Goal: Information Seeking & Learning: Learn about a topic

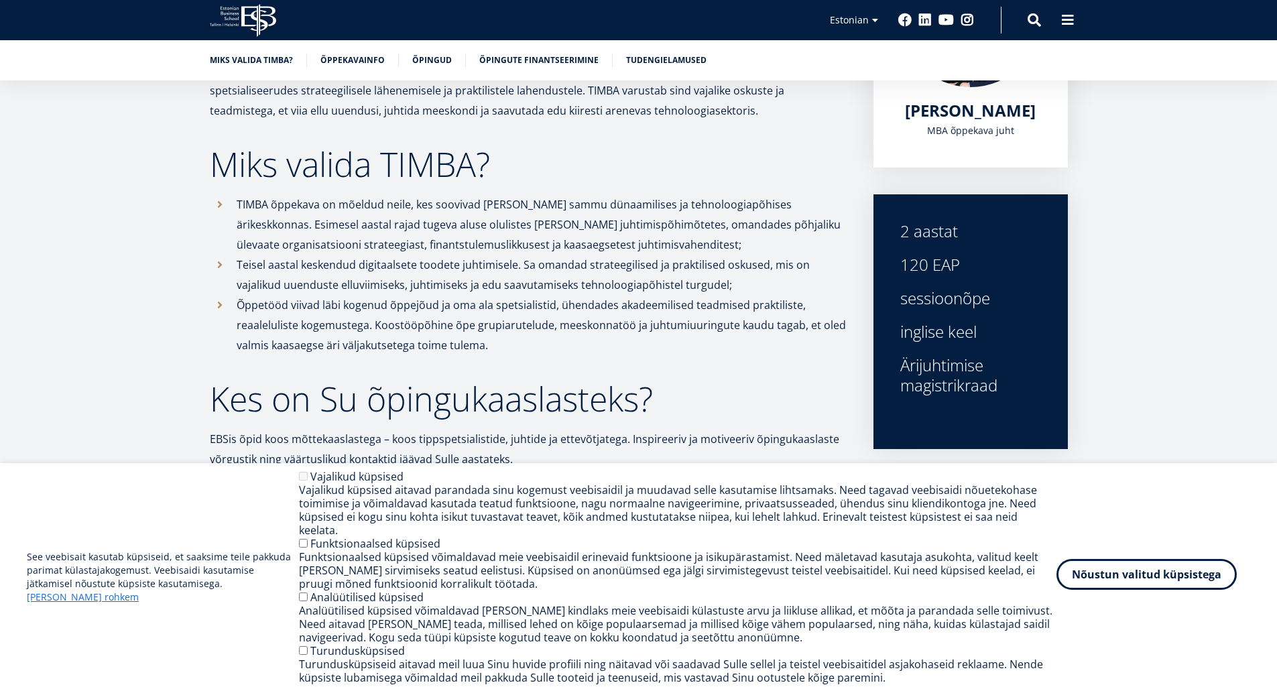
click at [1162, 584] on button "Nõustun valitud küpsistega" at bounding box center [1146, 574] width 180 height 31
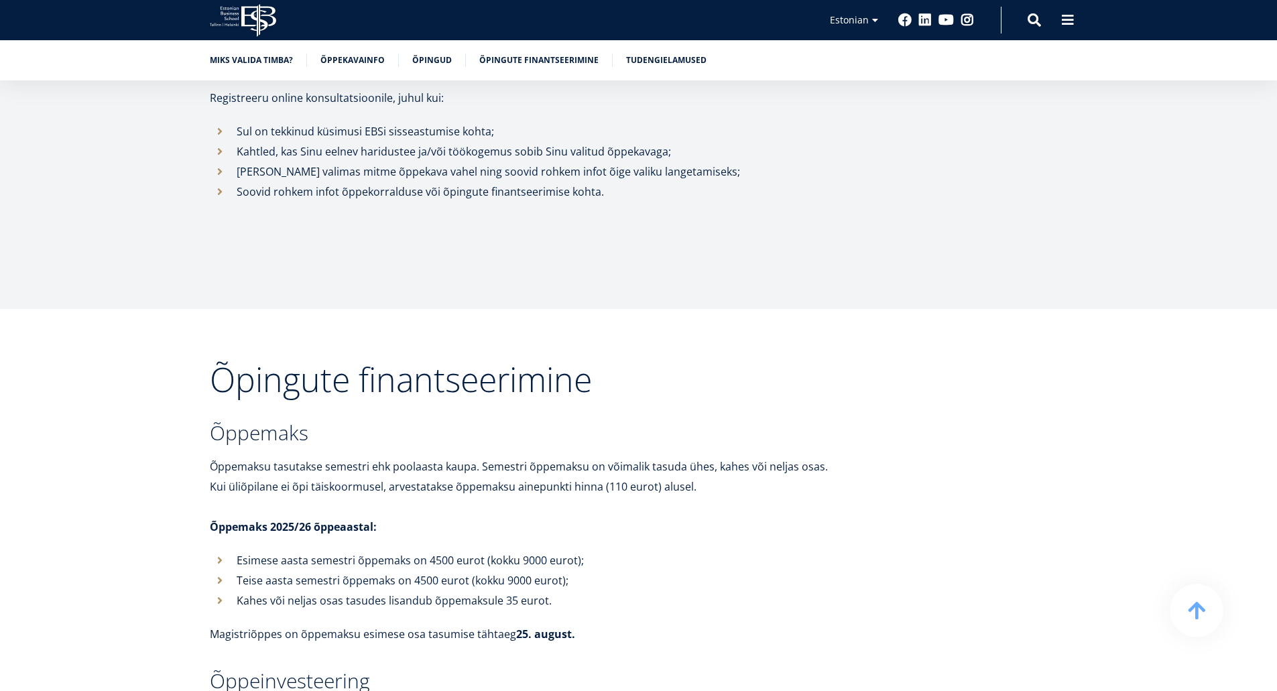
scroll to position [4021, 0]
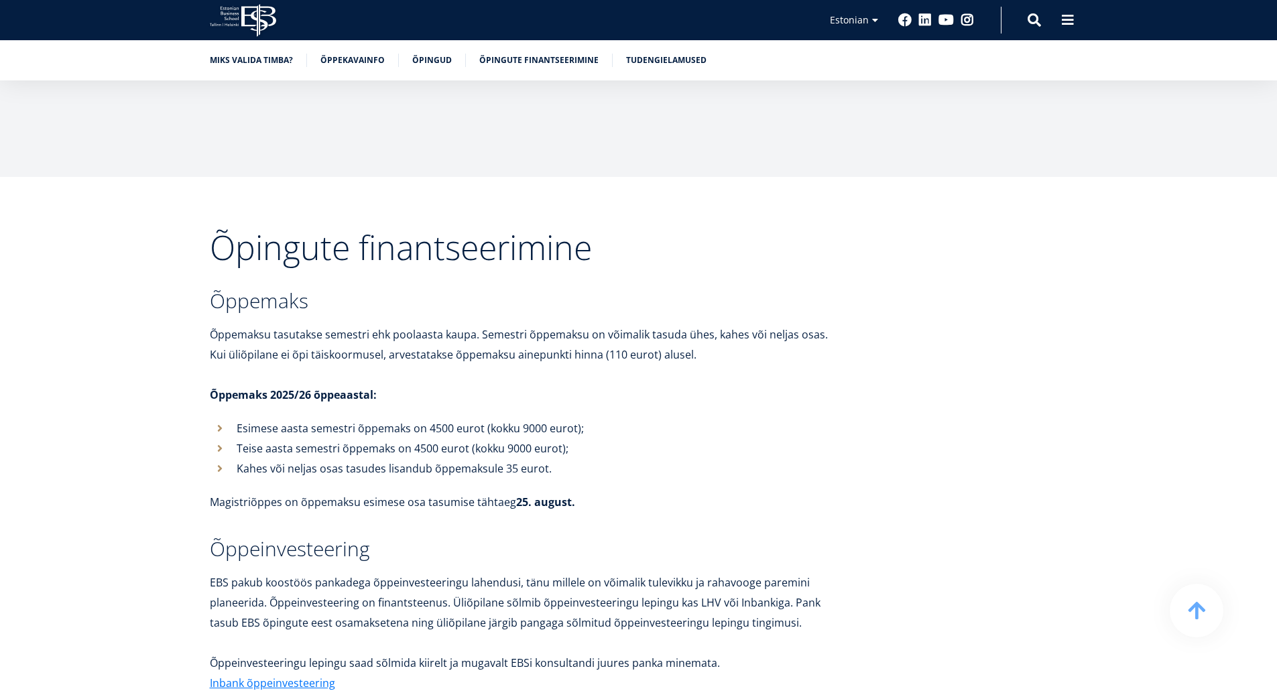
click at [656, 492] on p "Magistriõppes on õppemaksu esimese osa tasumise tähtaeg [DATE]." at bounding box center [528, 502] width 637 height 20
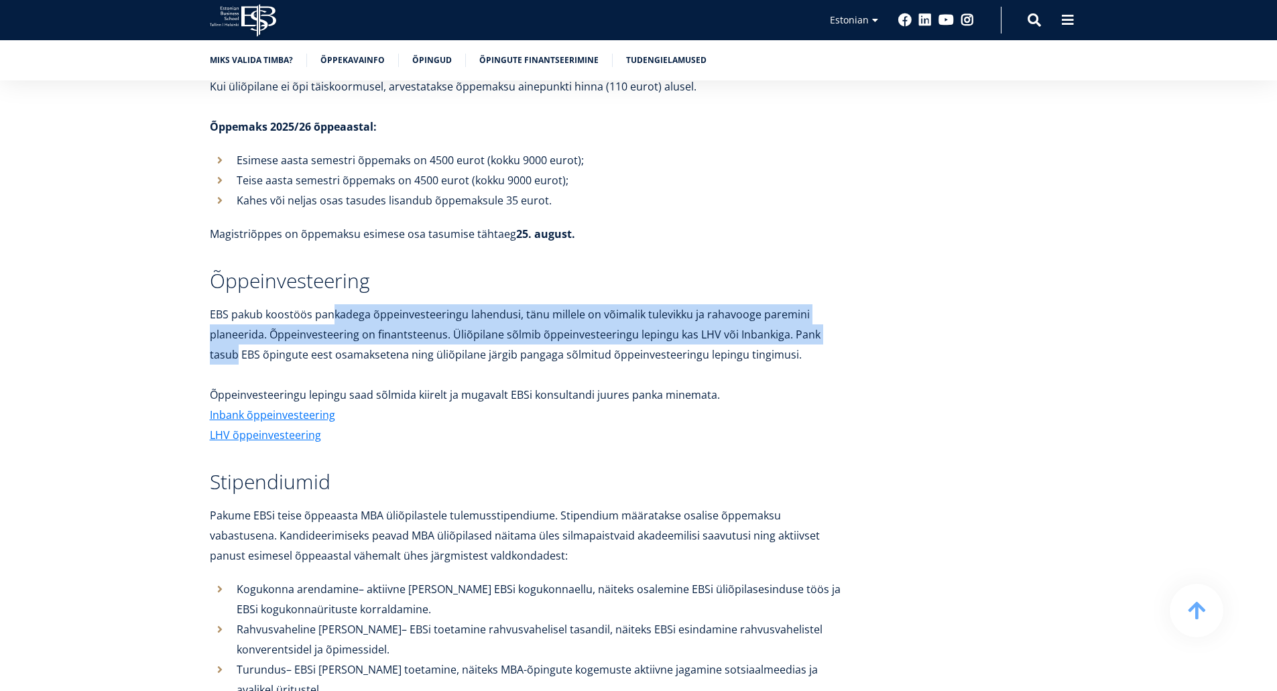
drag, startPoint x: 332, startPoint y: 276, endPoint x: 851, endPoint y: 298, distance: 519.1
click at [851, 298] on div "Õpingute finantseerimine Õppemaks Õppemaksu tasutakse semestri ehk poolaasta [P…" at bounding box center [638, 347] width 965 height 771
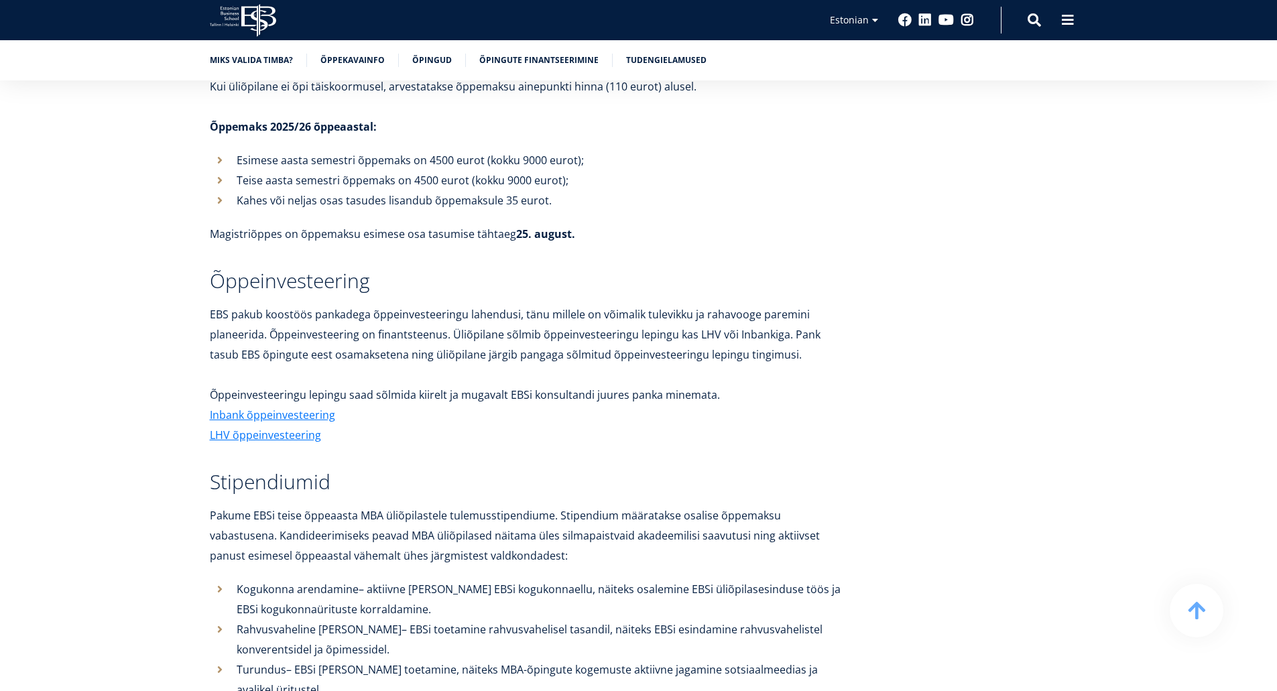
click at [840, 344] on p "EBS pakub koostöös pankadega õppeinvesteeringu lahendusi, tänu millele on võima…" at bounding box center [528, 344] width 637 height 80
drag, startPoint x: 338, startPoint y: 290, endPoint x: 849, endPoint y: 309, distance: 511.7
click at [849, 309] on div "Õpingute finantseerimine Õppemaks Õppemaksu tasutakse semestri ehk poolaasta [P…" at bounding box center [638, 347] width 965 height 771
click at [663, 335] on p "EBS pakub koostöös pankadega õppeinvesteeringu lahendusi, tänu millele on võima…" at bounding box center [528, 344] width 637 height 80
drag, startPoint x: 380, startPoint y: 312, endPoint x: 776, endPoint y: 310, distance: 396.1
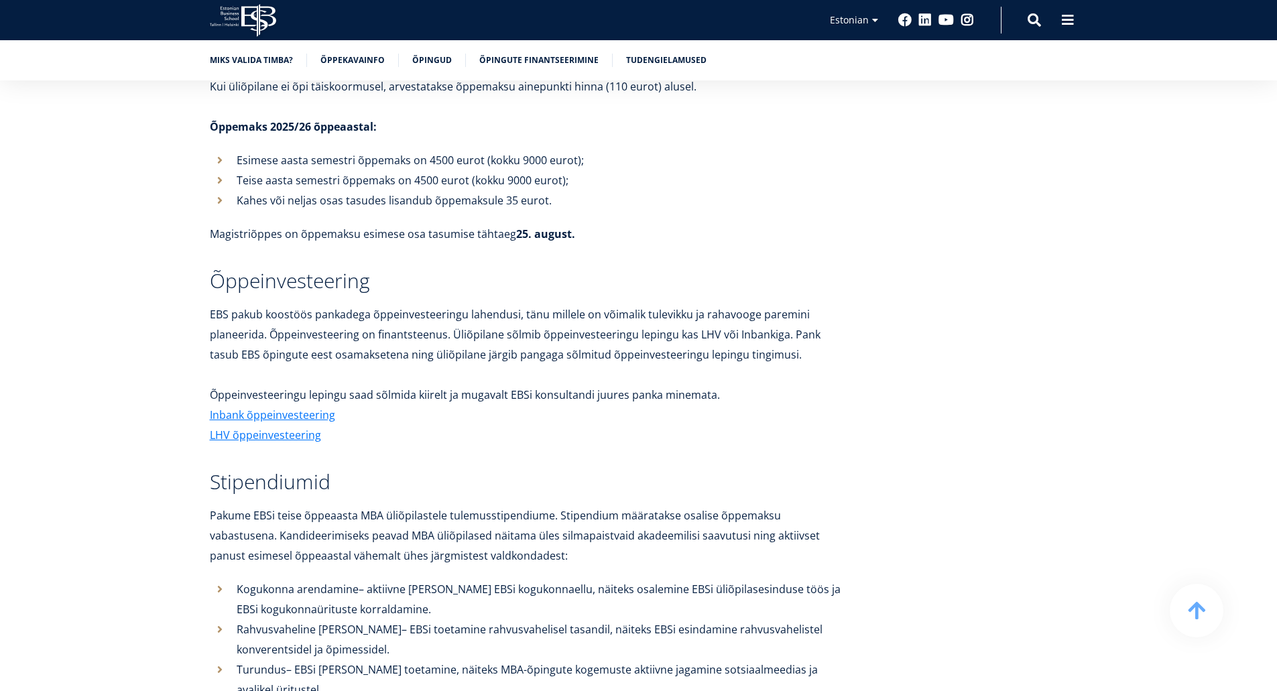
click at [776, 310] on p "EBS pakub koostöös pankadega õppeinvesteeringu lahendusi, tänu millele on võima…" at bounding box center [528, 344] width 637 height 80
click at [732, 340] on p "EBS pakub koostöös pankadega õppeinvesteeringu lahendusi, tänu millele on võima…" at bounding box center [528, 344] width 637 height 80
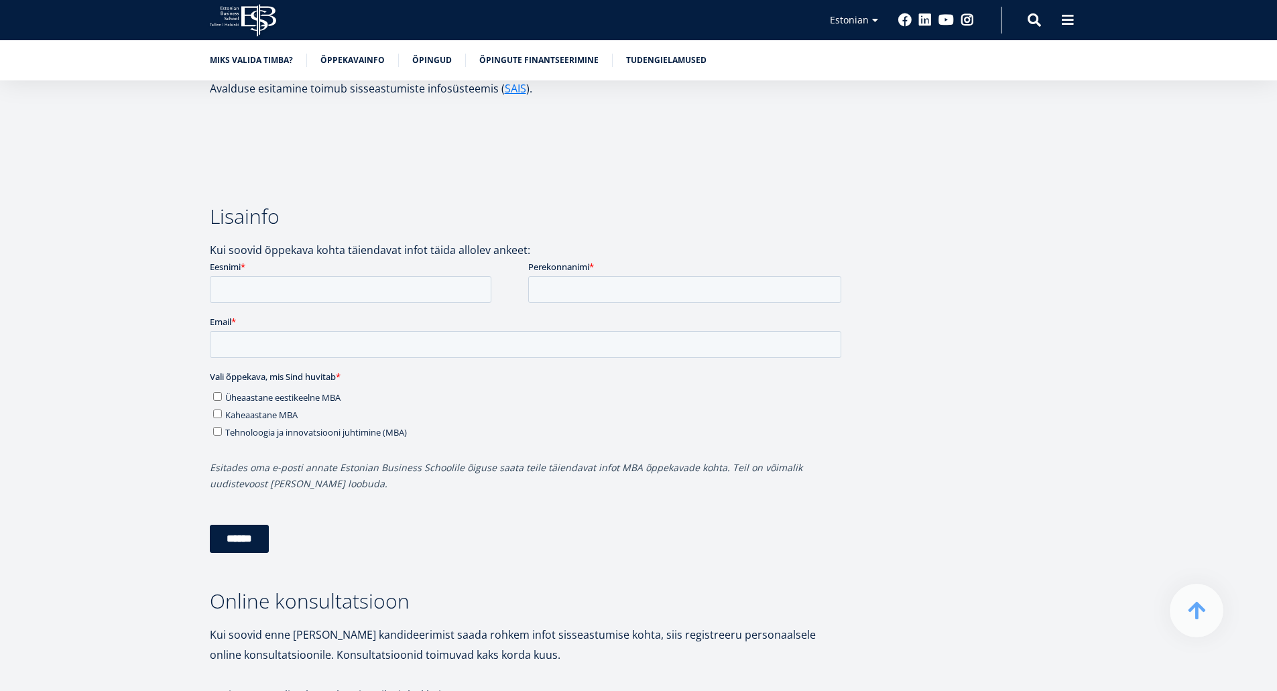
scroll to position [3284, 0]
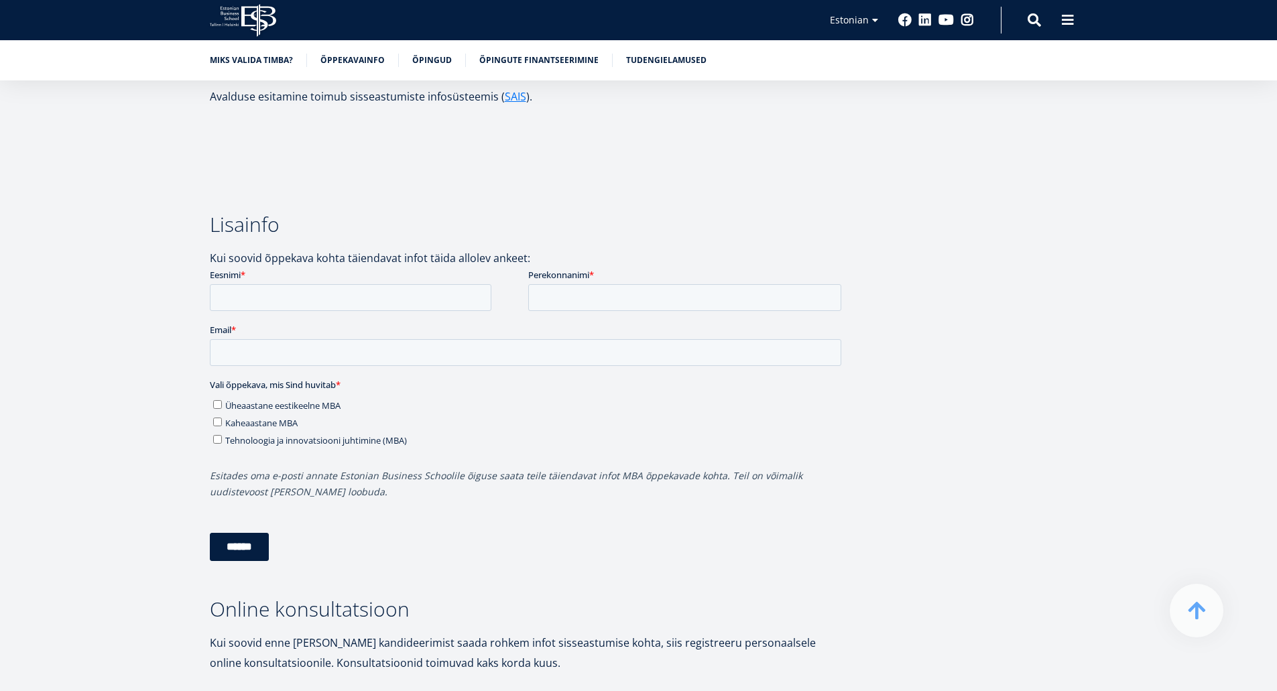
click at [318, 441] on span "Tehnoloogia ja innovatsiooni juhtimine (MBA)" at bounding box center [316, 440] width 182 height 12
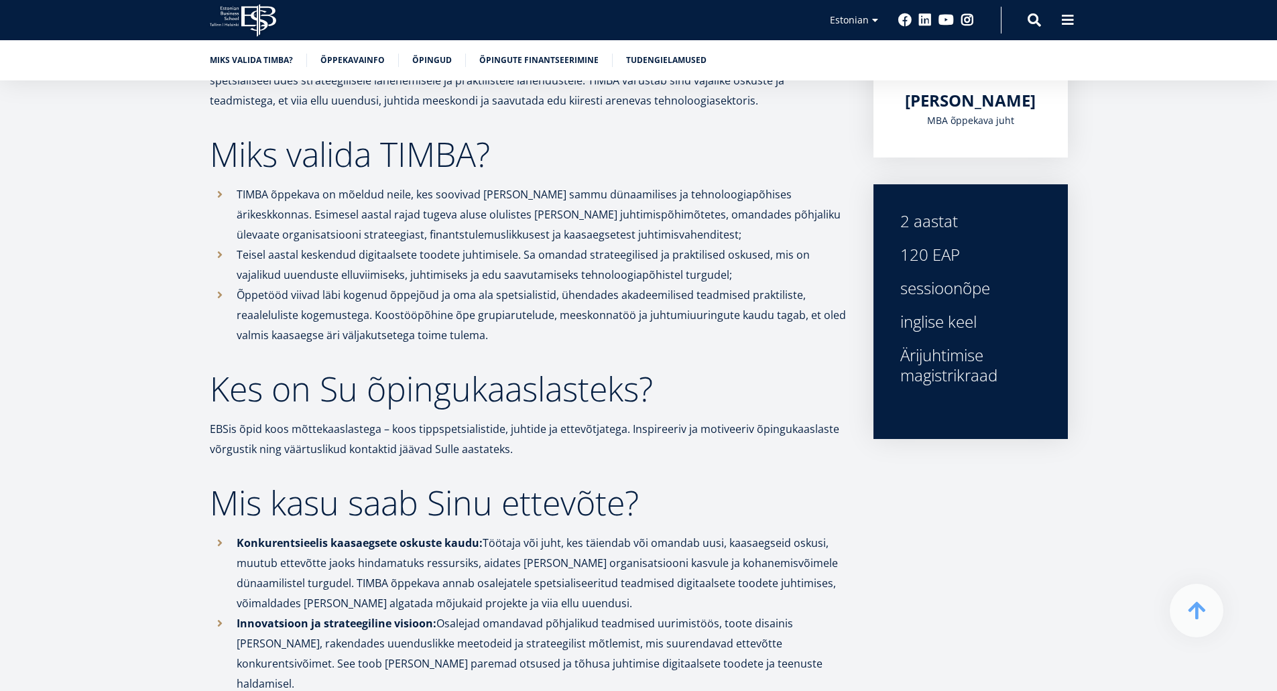
scroll to position [350, 0]
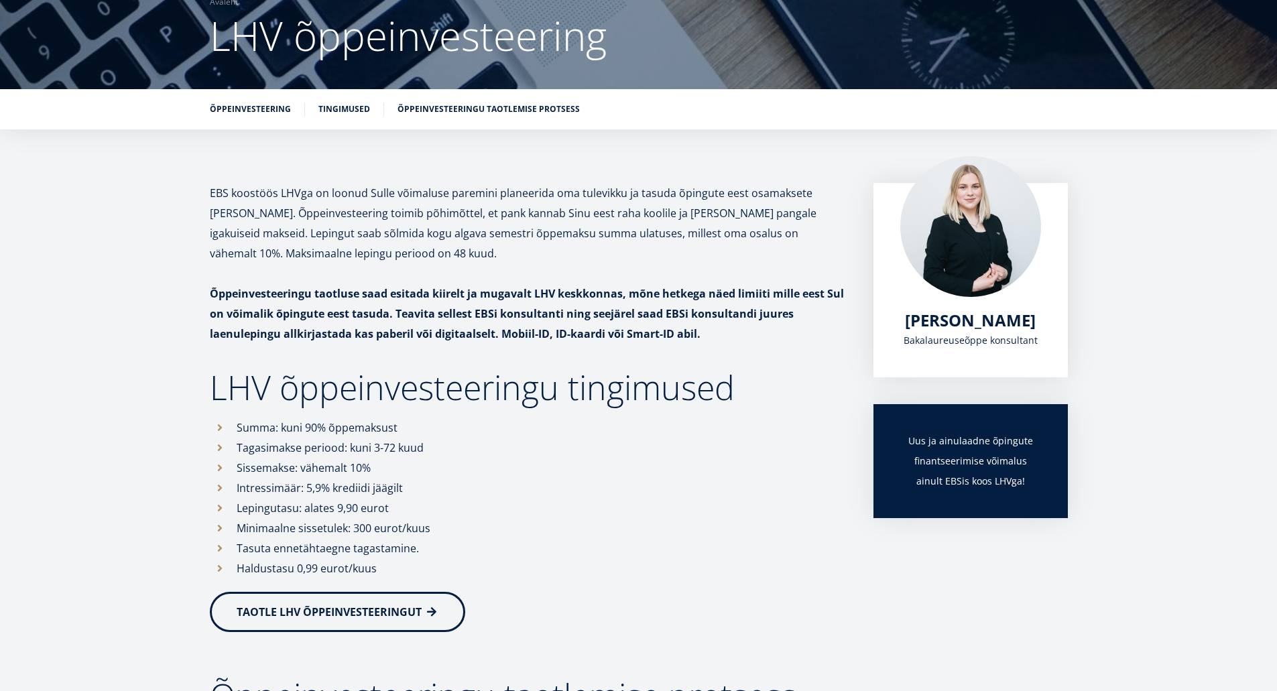
scroll to position [109, 0]
